Goal: Task Accomplishment & Management: Manage account settings

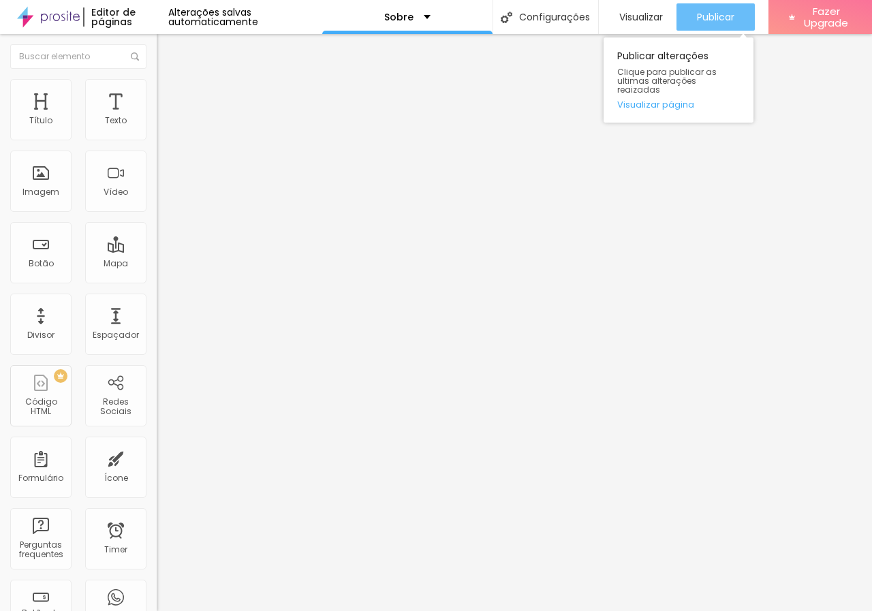
click at [730, 22] on span "Publicar" at bounding box center [715, 17] width 37 height 11
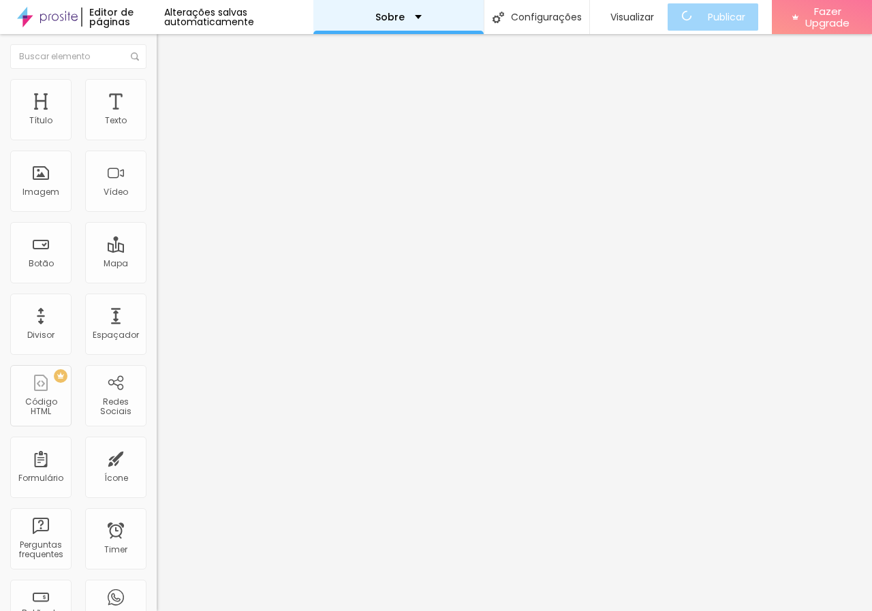
click at [417, 19] on div "Sobre" at bounding box center [399, 17] width 46 height 10
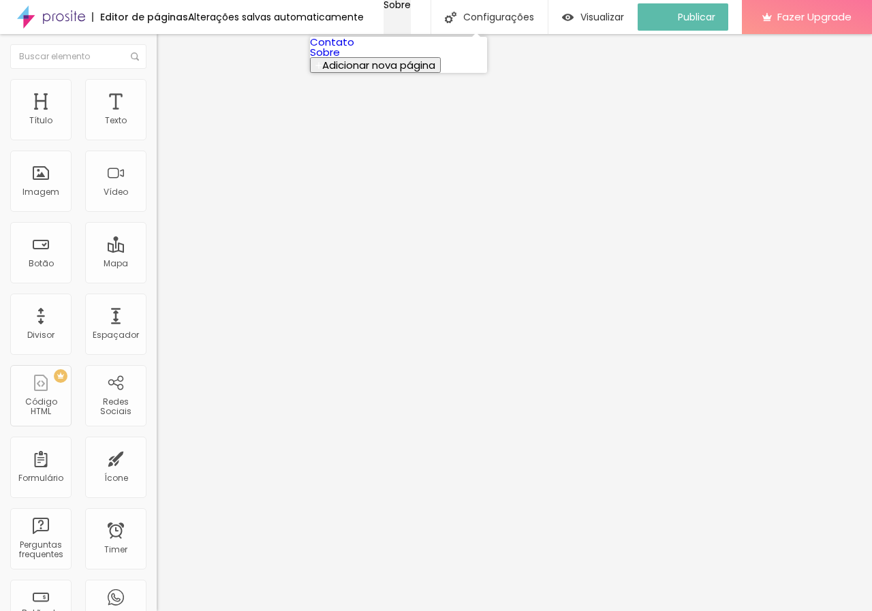
click at [411, 10] on div "Sobre" at bounding box center [397, 5] width 27 height 10
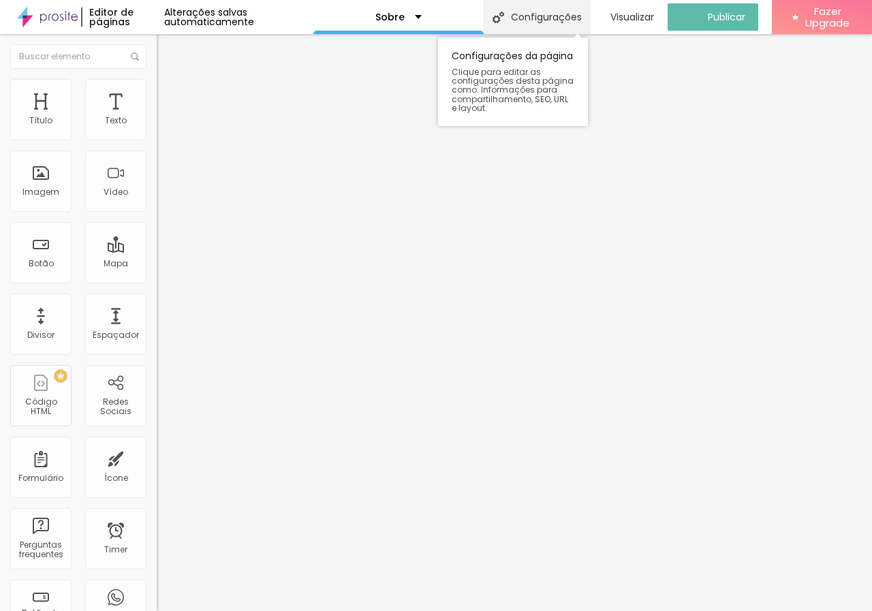
click at [532, 16] on div "Configurações" at bounding box center [537, 17] width 106 height 34
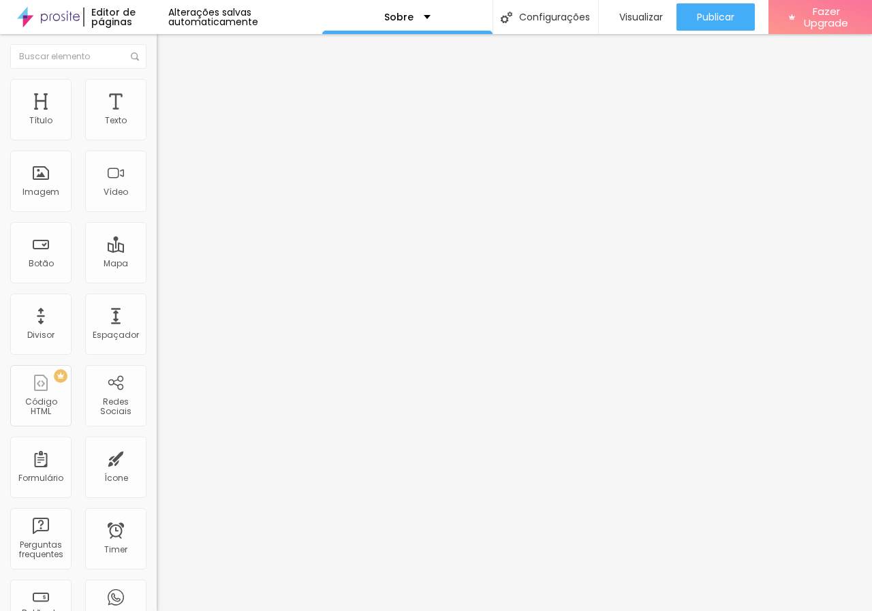
drag, startPoint x: 423, startPoint y: 290, endPoint x: 348, endPoint y: 297, distance: 75.2
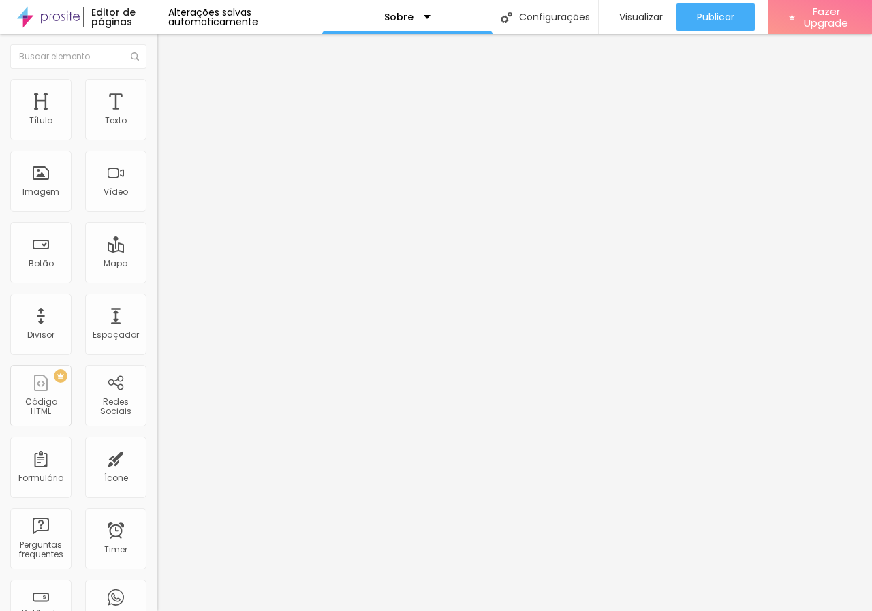
type input "Sobre - [PERSON_NAME]"
drag, startPoint x: 460, startPoint y: 351, endPoint x: 158, endPoint y: 350, distance: 302.0
paste textarea "Sou apaixonado por eternizar momentos através da fotografia e do audiovisual. M…"
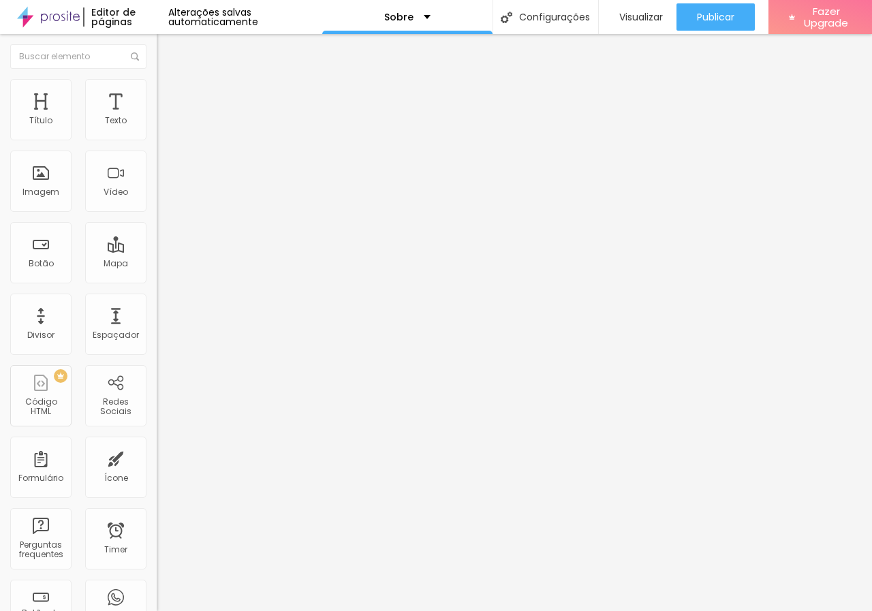
drag, startPoint x: 312, startPoint y: 371, endPoint x: 429, endPoint y: 422, distance: 127.6
type textarea "Sou apaixonado por eternizar momentos através da fotografia e do audiovisual. M…"
